Goal: Task Accomplishment & Management: Use online tool/utility

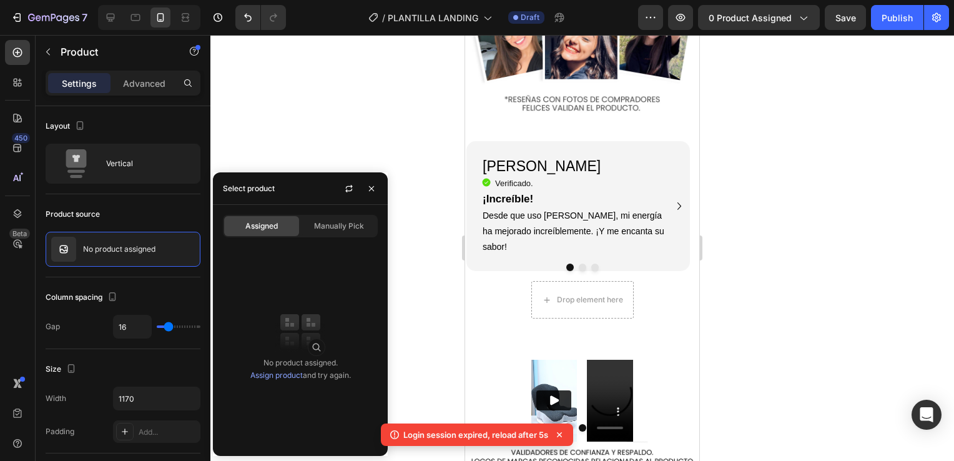
scroll to position [1623, 0]
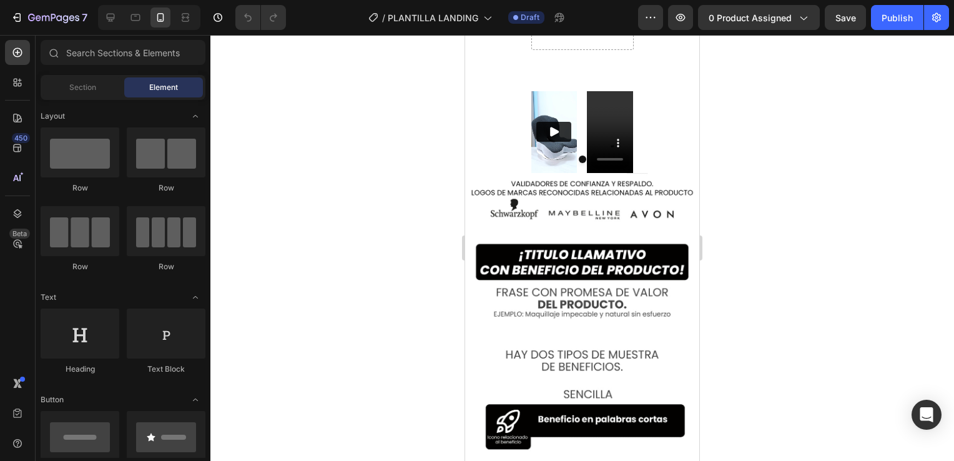
scroll to position [1916, 0]
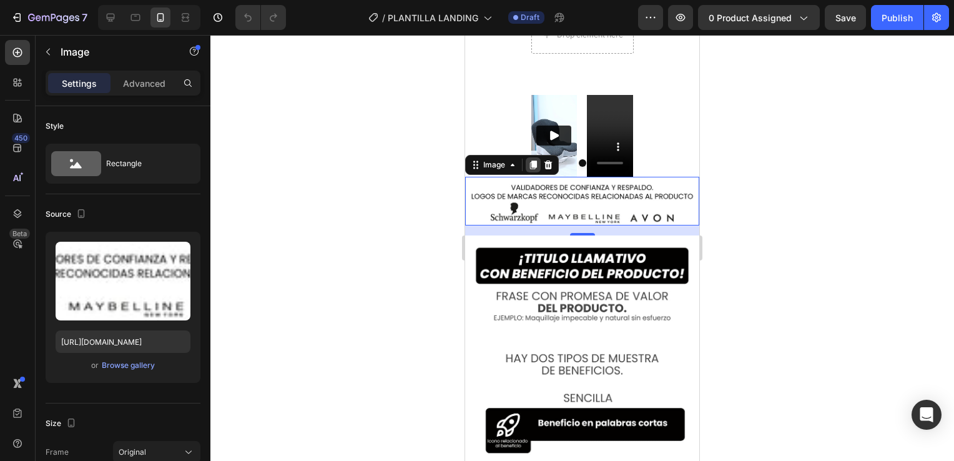
click at [529, 160] on icon at bounding box center [533, 165] width 10 height 10
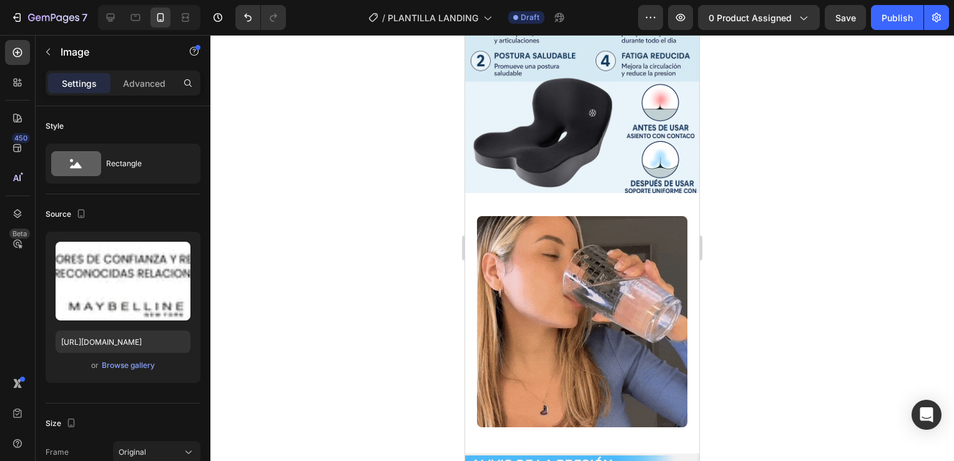
scroll to position [0, 0]
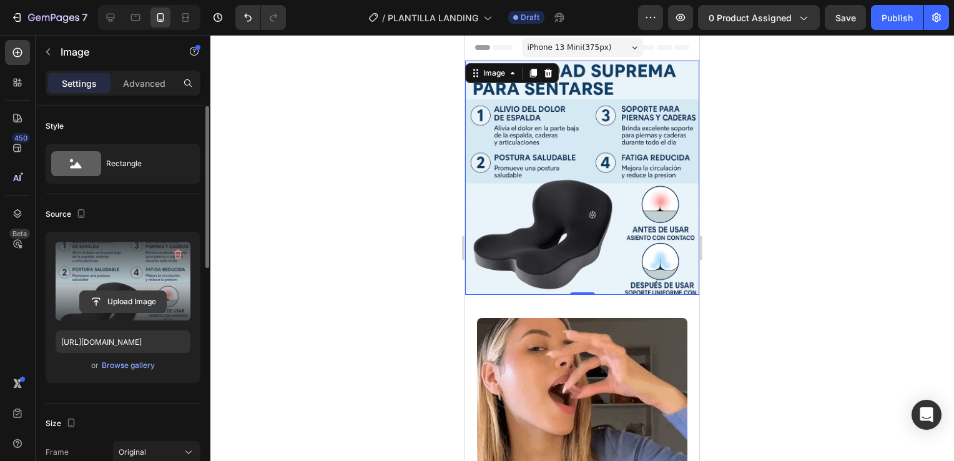
click at [121, 299] on input "file" at bounding box center [123, 301] width 86 height 21
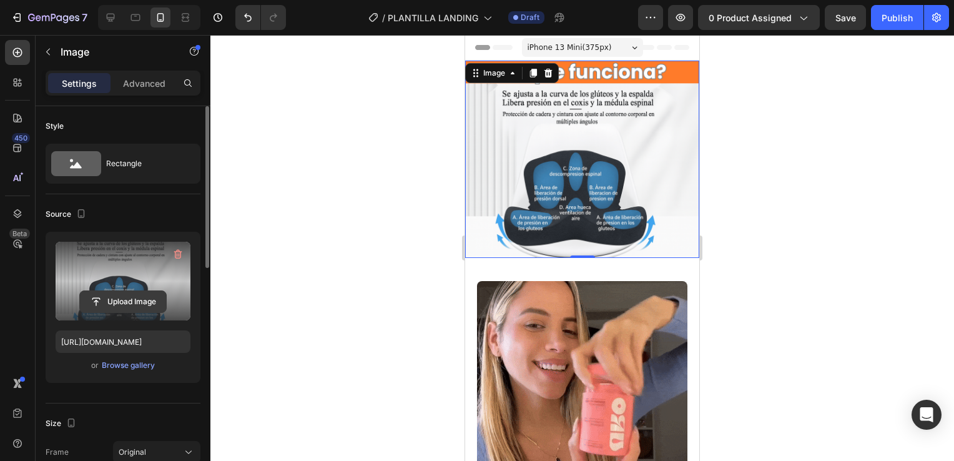
click at [134, 296] on input "file" at bounding box center [123, 301] width 86 height 21
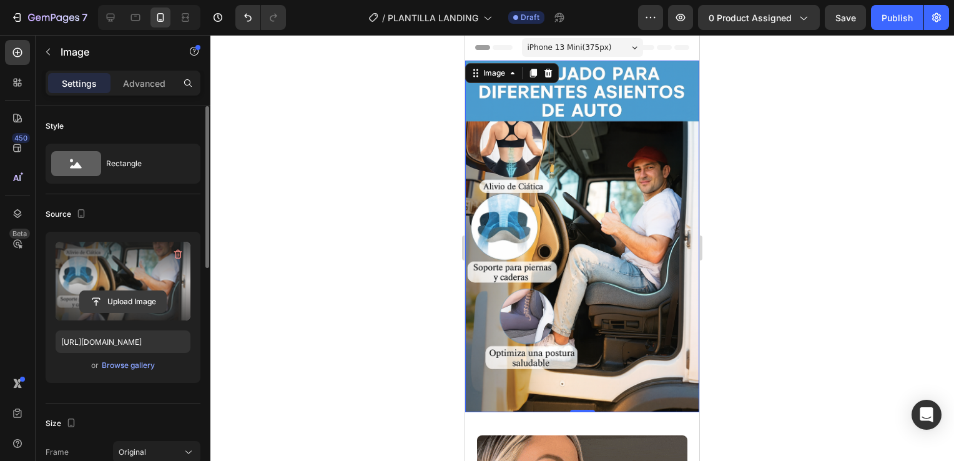
click at [120, 300] on input "file" at bounding box center [123, 301] width 86 height 21
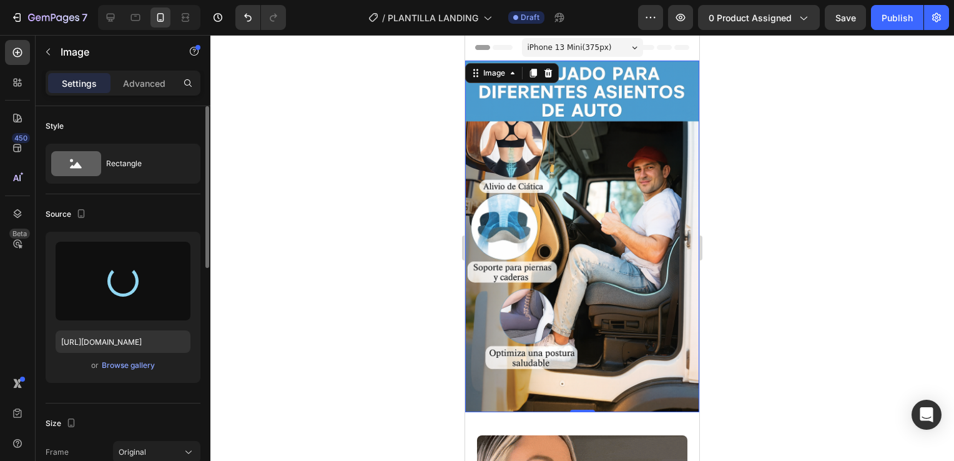
type input "[URL][DOMAIN_NAME]"
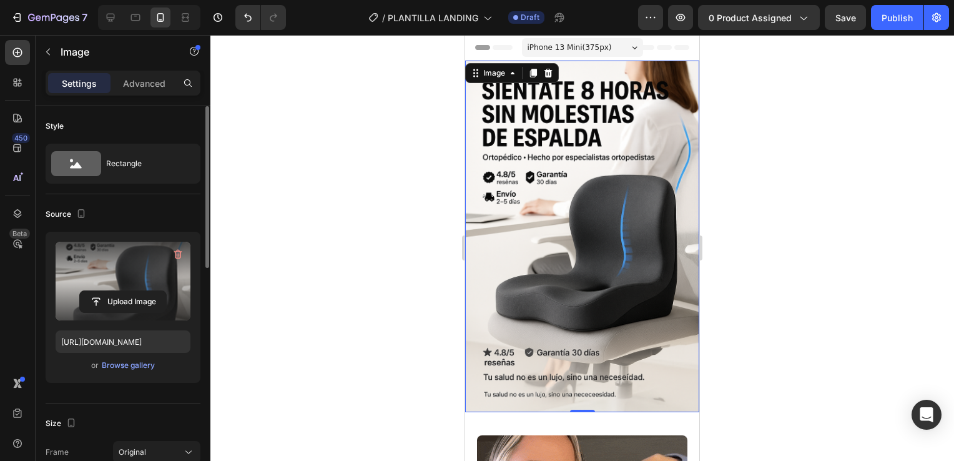
click at [744, 297] on div at bounding box center [581, 248] width 743 height 426
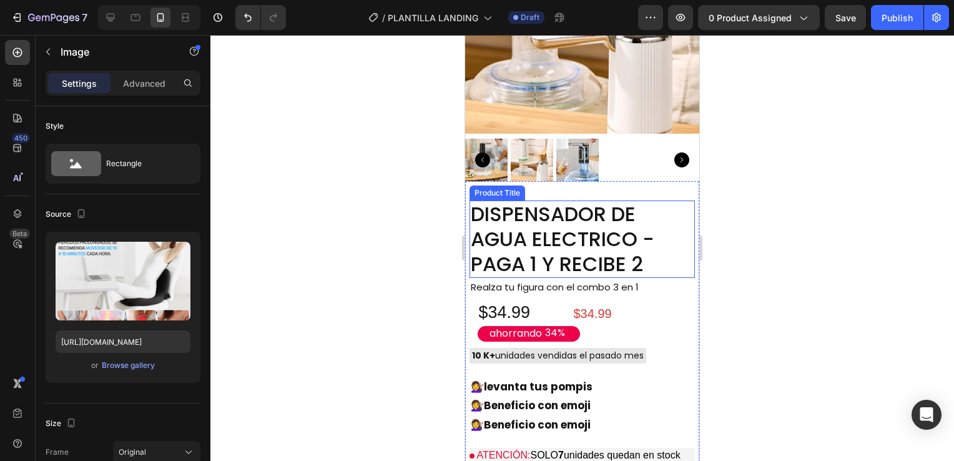
scroll to position [981, 0]
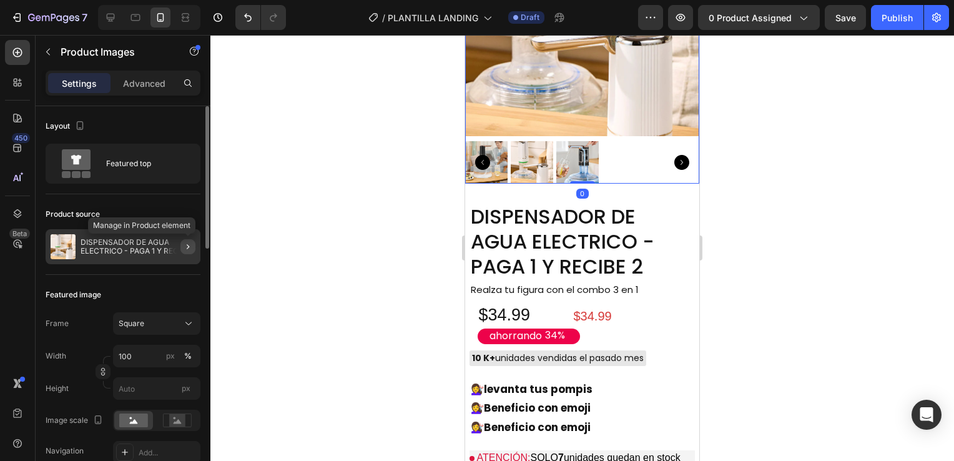
click at [187, 248] on icon "button" at bounding box center [188, 246] width 2 height 5
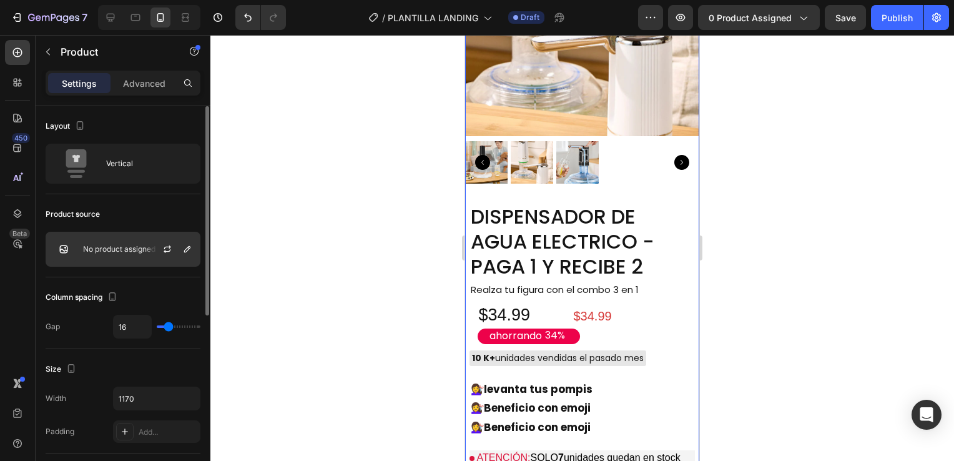
click at [128, 248] on p "No product assigned" at bounding box center [119, 249] width 72 height 9
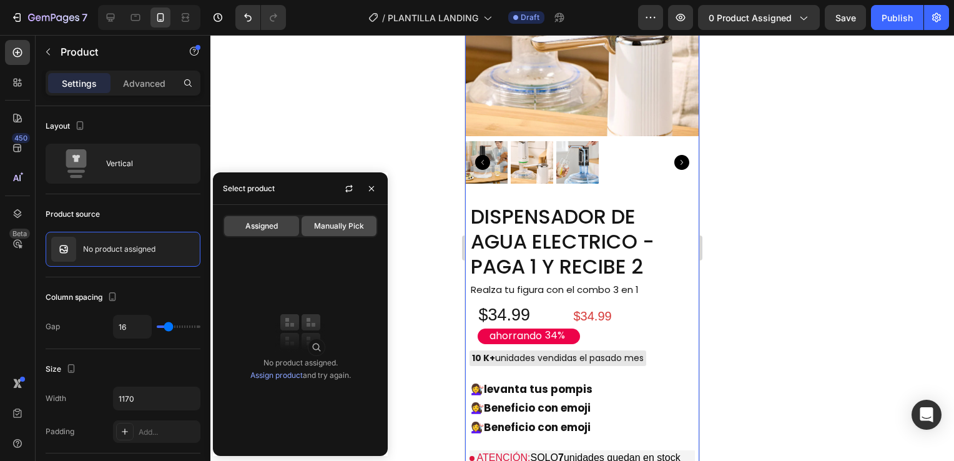
click at [315, 228] on span "Manually Pick" at bounding box center [339, 225] width 50 height 11
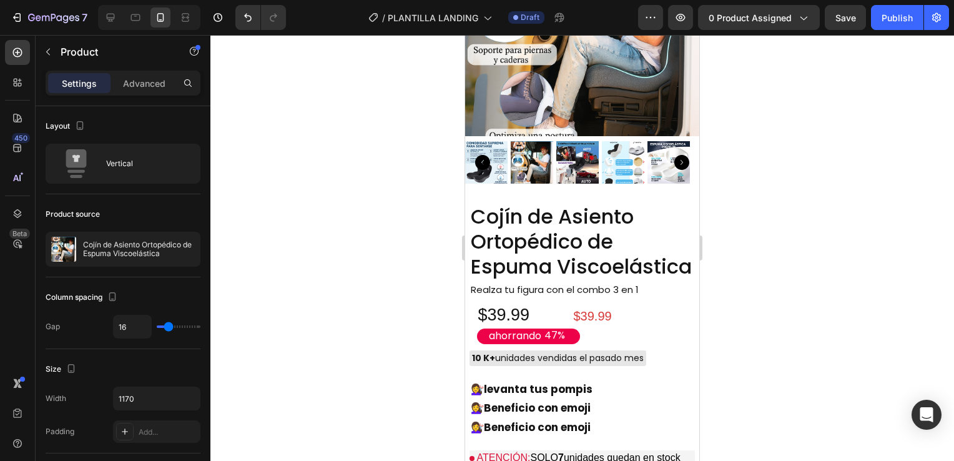
click at [367, 151] on div at bounding box center [581, 248] width 743 height 426
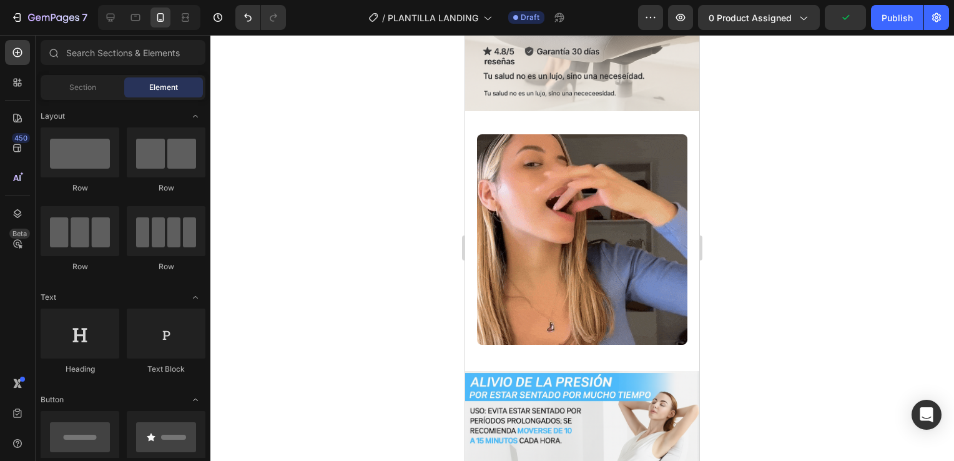
scroll to position [301, 0]
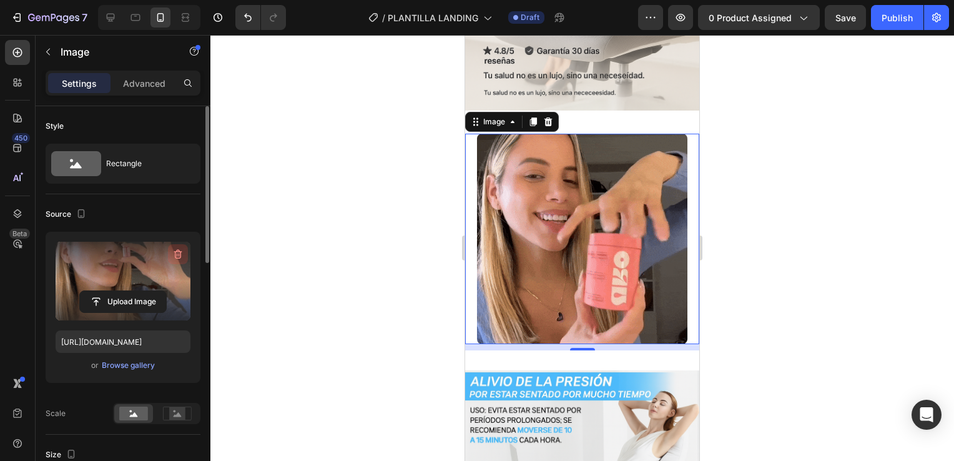
click at [175, 254] on icon "button" at bounding box center [178, 254] width 8 height 9
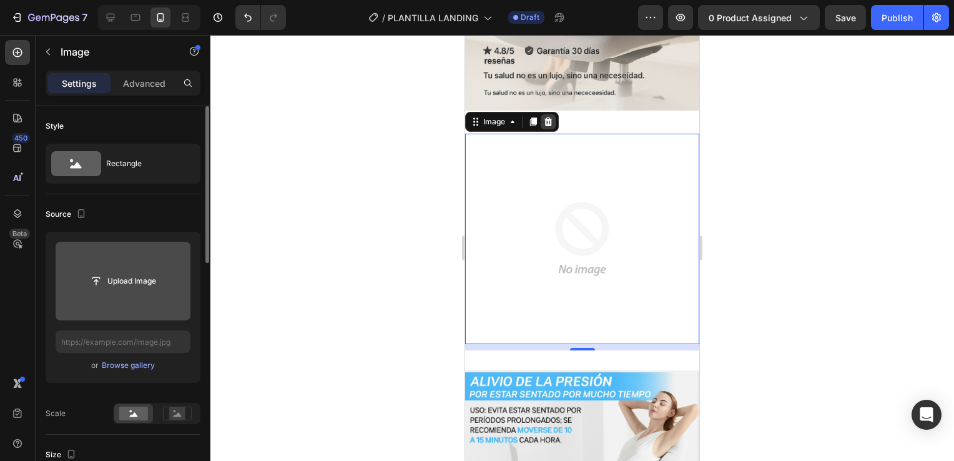
click at [549, 114] on div at bounding box center [547, 121] width 15 height 15
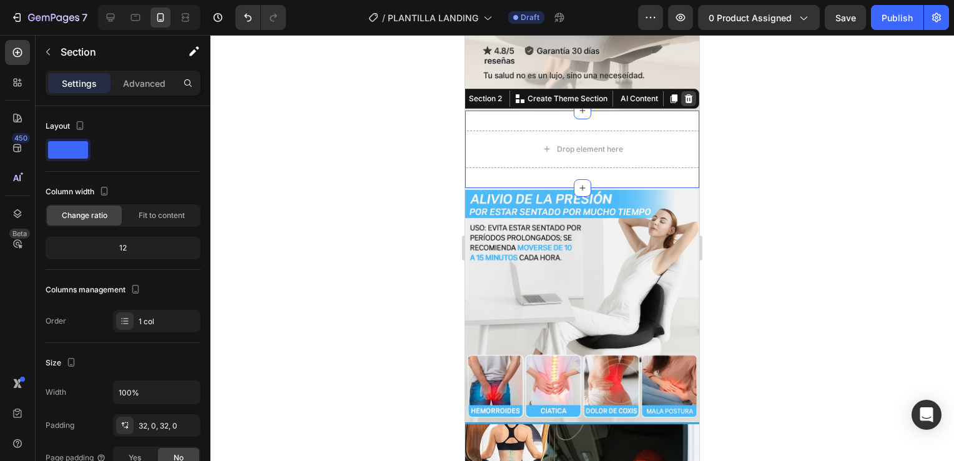
click at [683, 94] on icon at bounding box center [688, 99] width 10 height 10
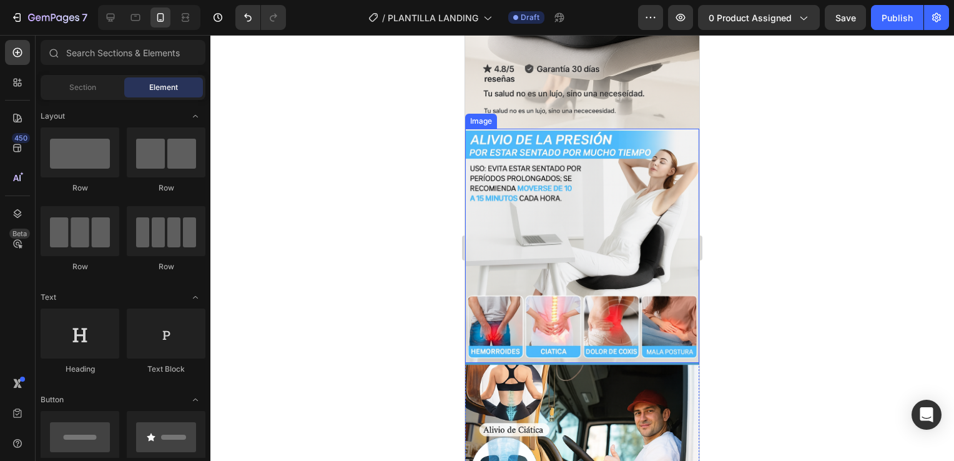
scroll to position [297, 0]
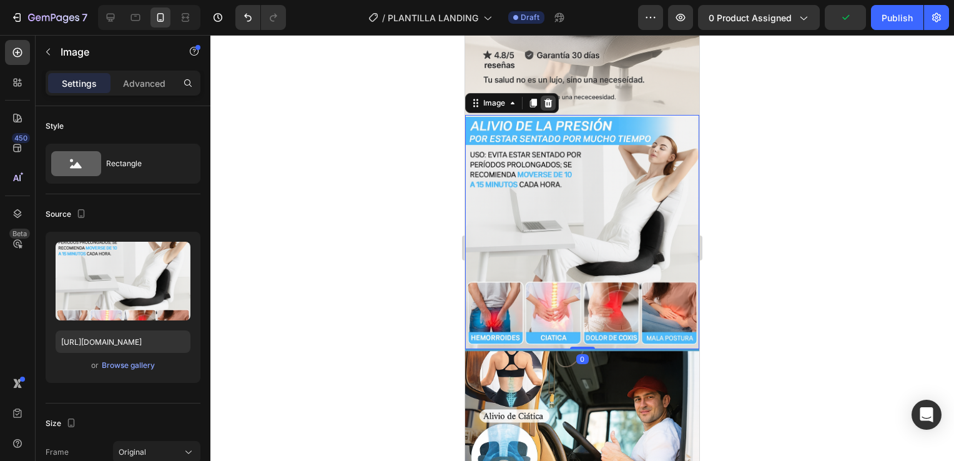
click at [549, 98] on icon at bounding box center [548, 102] width 8 height 9
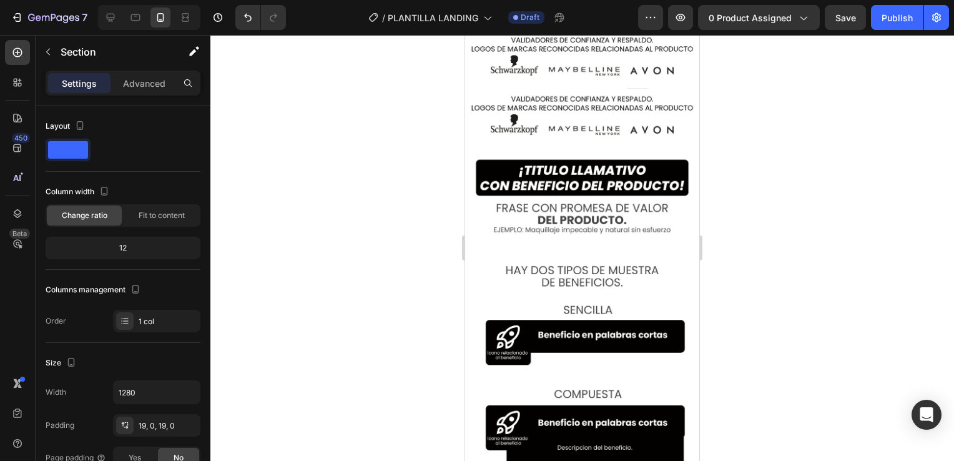
scroll to position [1689, 0]
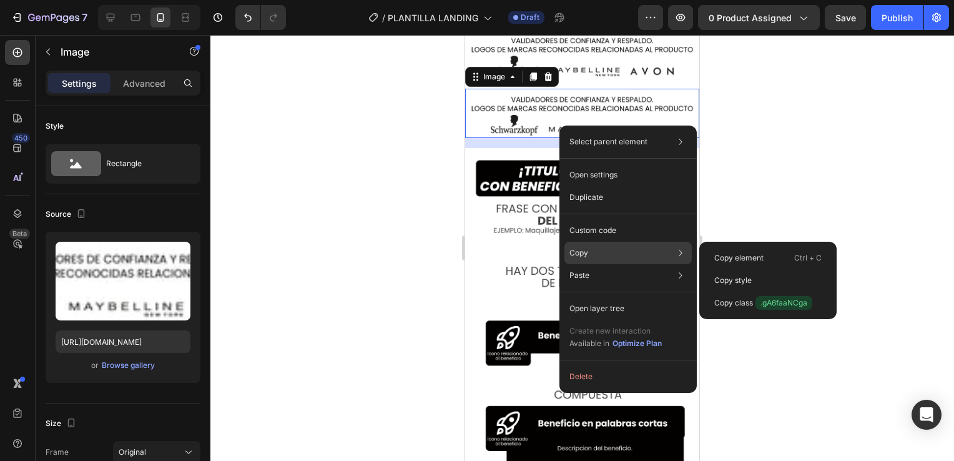
click at [596, 247] on div "Copy Copy element Ctrl + C Copy style Copy class .gA6faaNCga" at bounding box center [627, 253] width 127 height 22
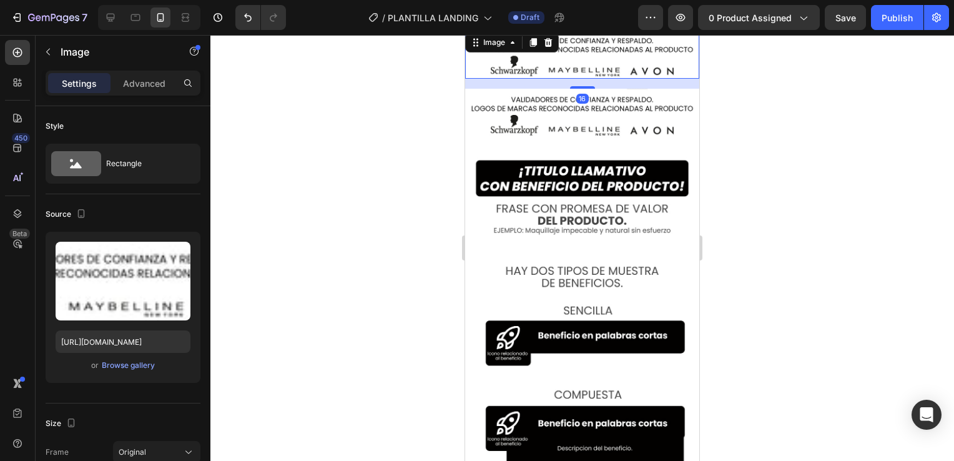
click at [777, 172] on div at bounding box center [581, 248] width 743 height 426
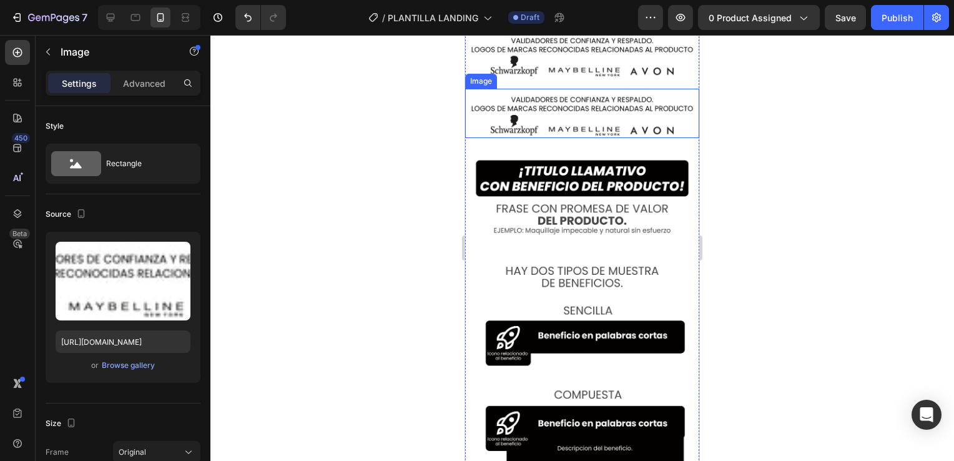
click at [600, 126] on img at bounding box center [582, 113] width 234 height 49
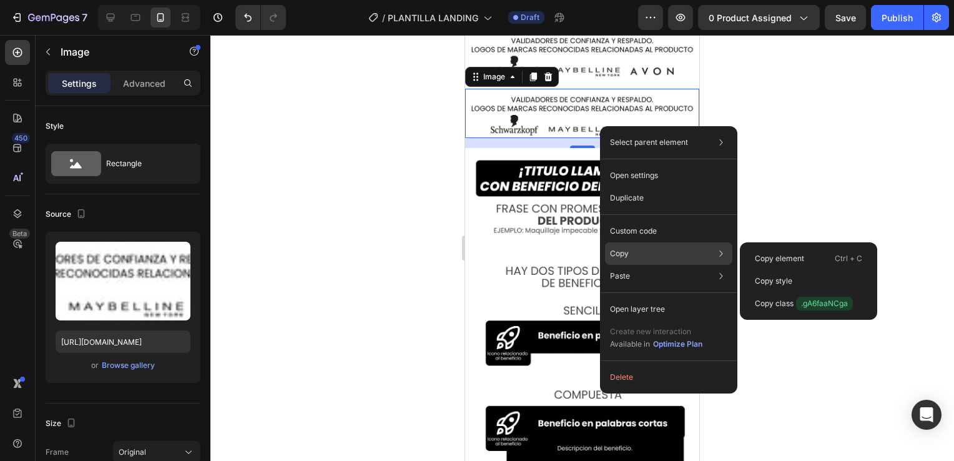
click at [633, 249] on div "Copy Copy element Ctrl + C Copy style Copy class .gA6faaNCga" at bounding box center [668, 253] width 127 height 22
click at [781, 284] on p "Copy style" at bounding box center [773, 280] width 37 height 11
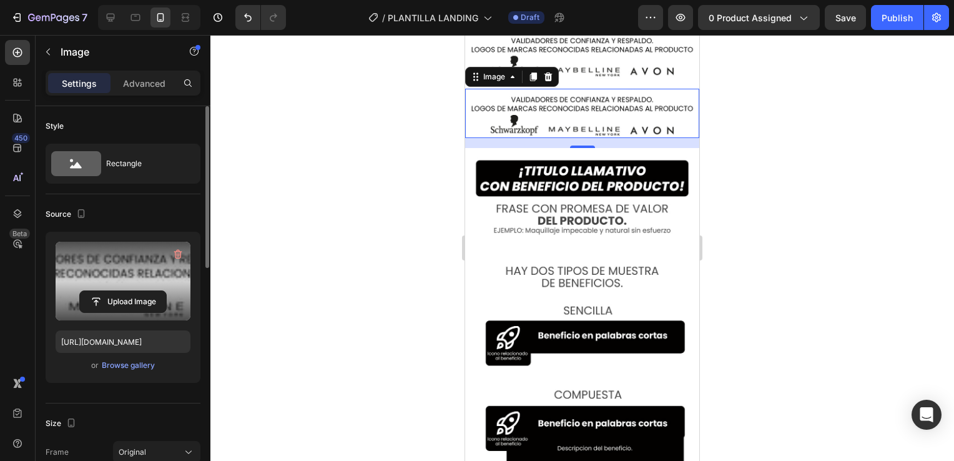
click at [114, 253] on label at bounding box center [123, 281] width 135 height 79
click at [114, 291] on input "file" at bounding box center [123, 301] width 86 height 21
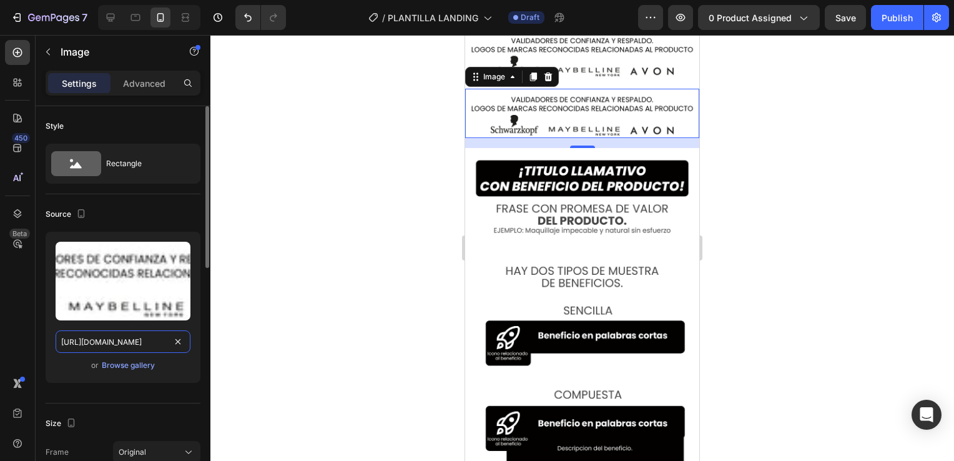
click at [149, 344] on input "[URL][DOMAIN_NAME]" at bounding box center [123, 341] width 135 height 22
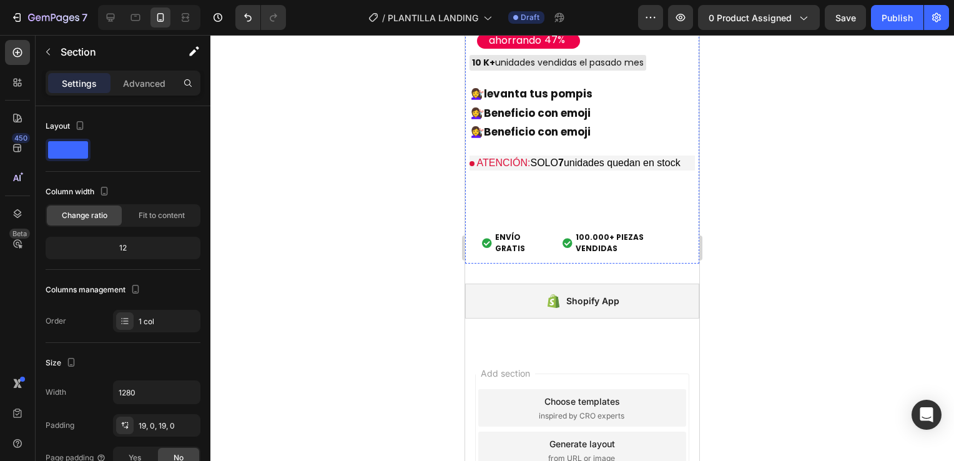
scroll to position [3804, 0]
